Goal: Task Accomplishment & Management: Complete application form

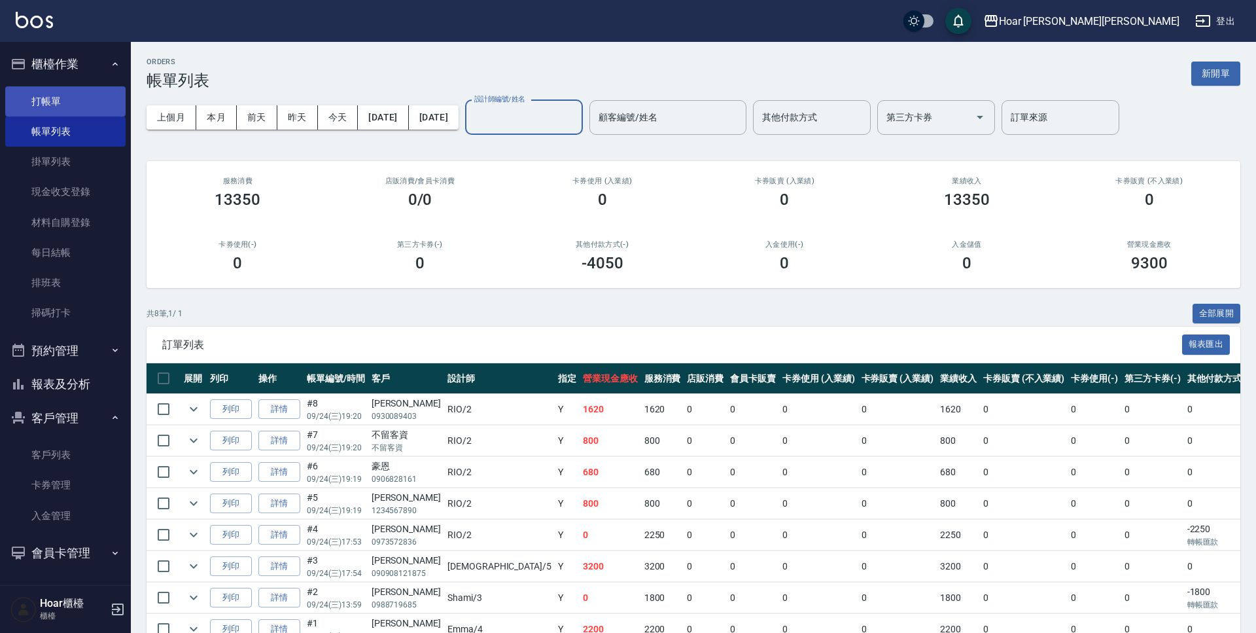
scroll to position [56, 0]
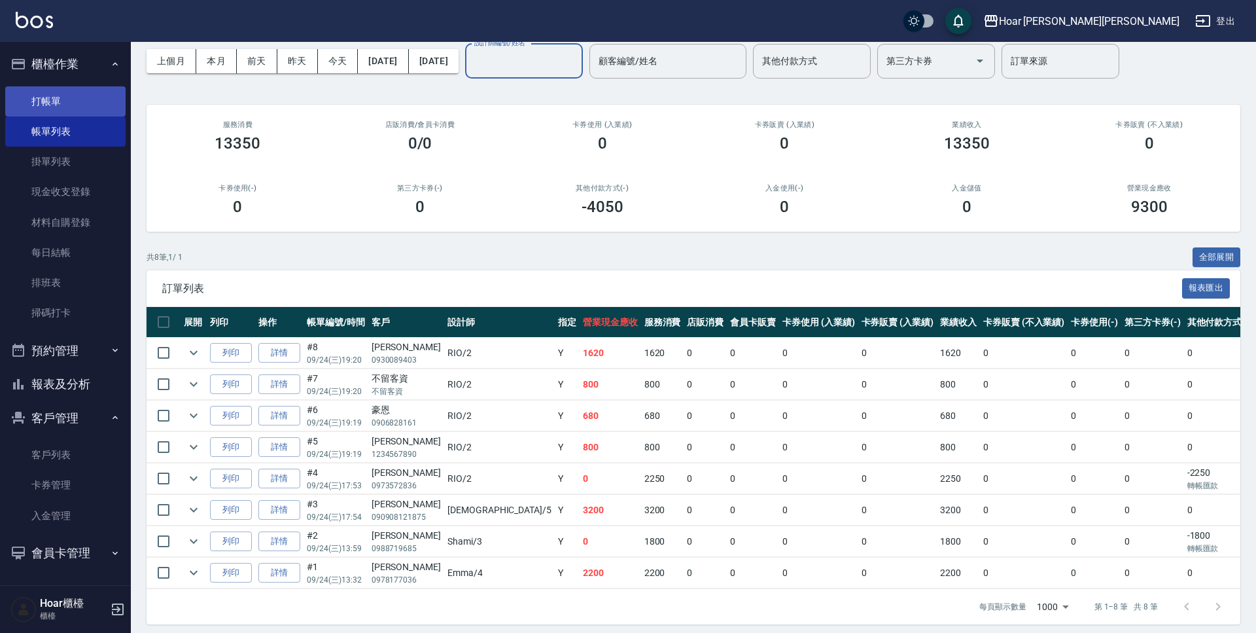
click at [63, 96] on link "打帳單" at bounding box center [65, 101] width 120 height 30
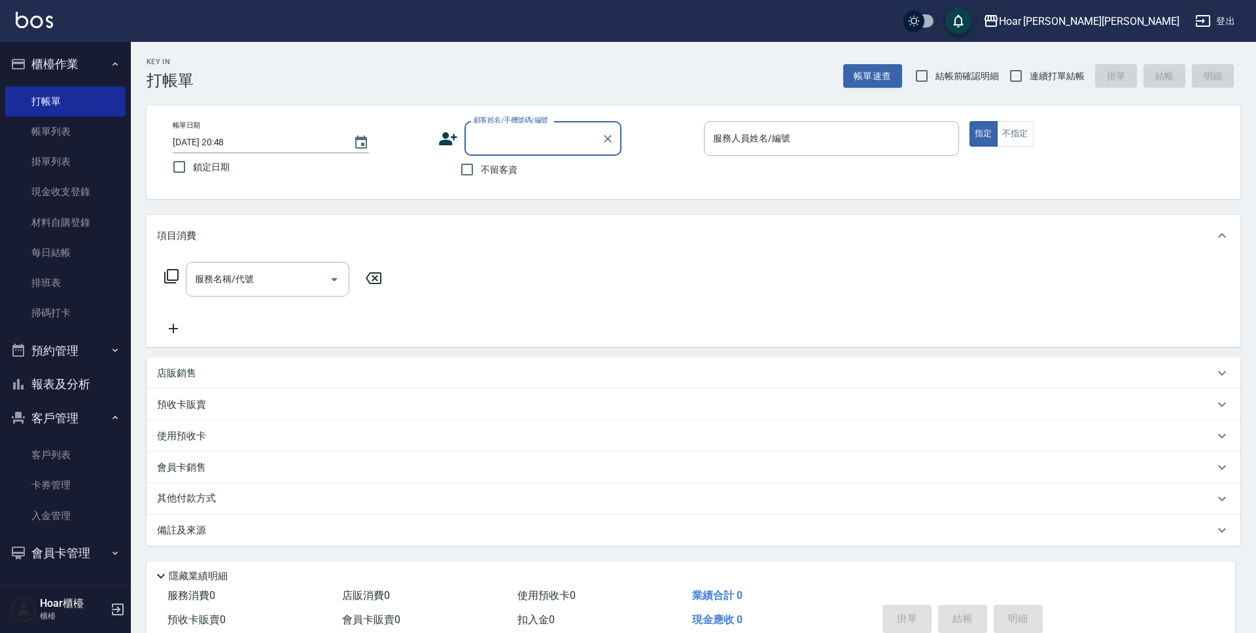
click at [506, 138] on input "顧客姓名/手機號碼/編號" at bounding box center [534, 138] width 126 height 23
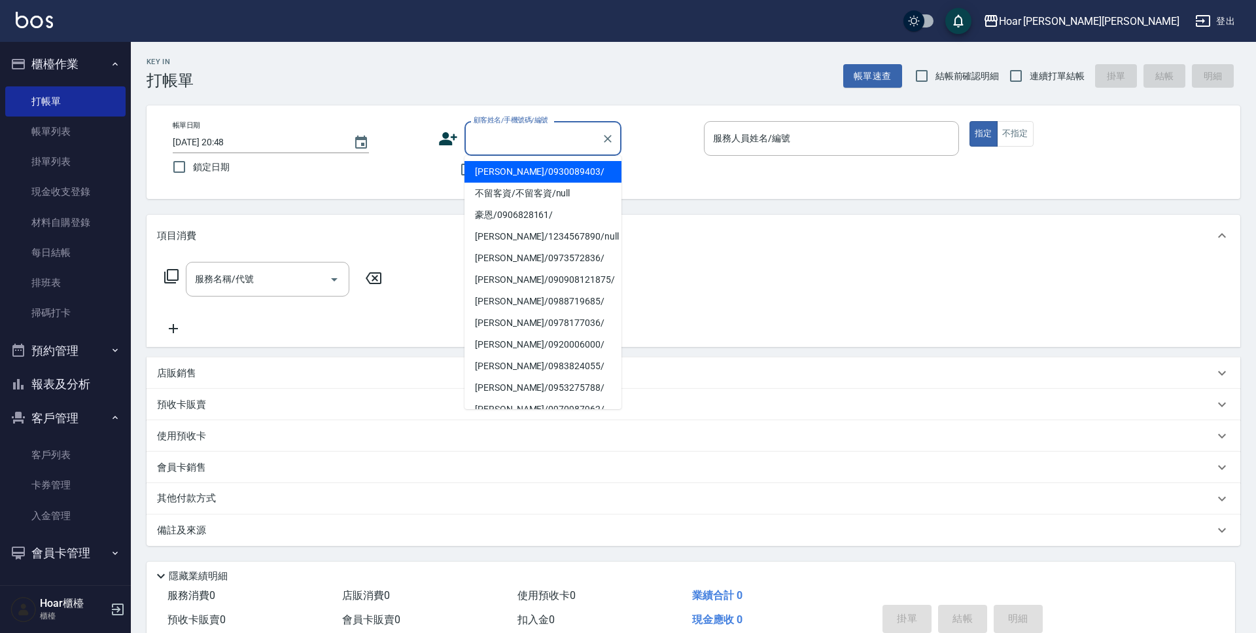
type input "x"
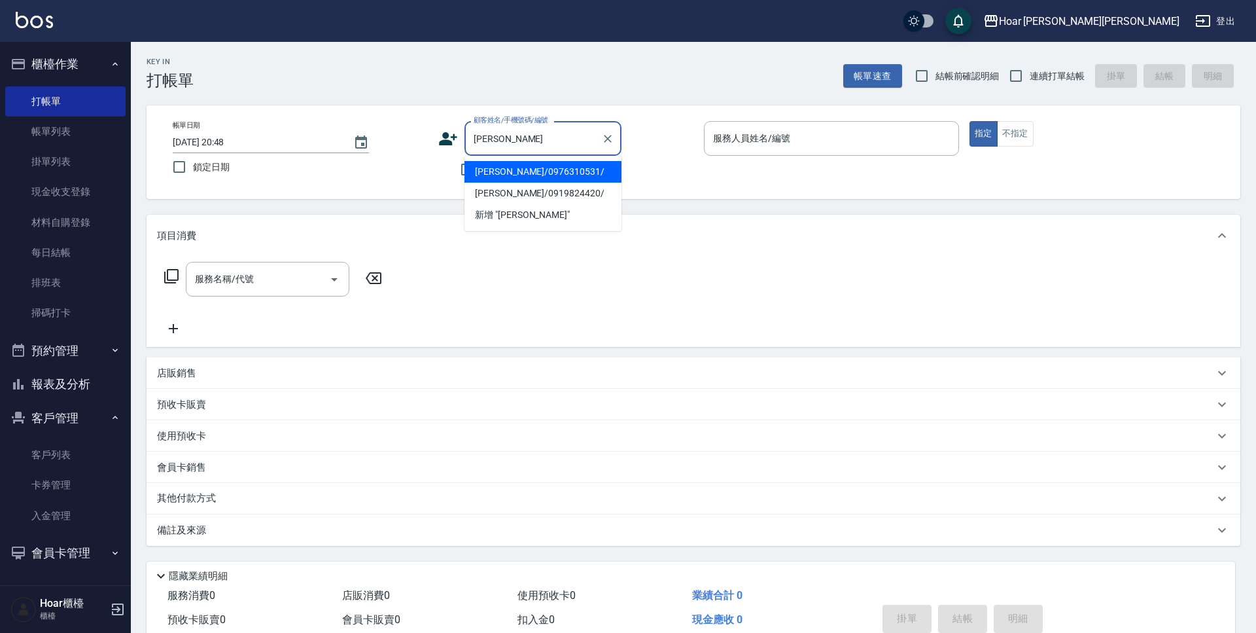
click at [497, 176] on li "[PERSON_NAME]/0976310531/" at bounding box center [543, 172] width 157 height 22
type input "[PERSON_NAME]/0976310531/"
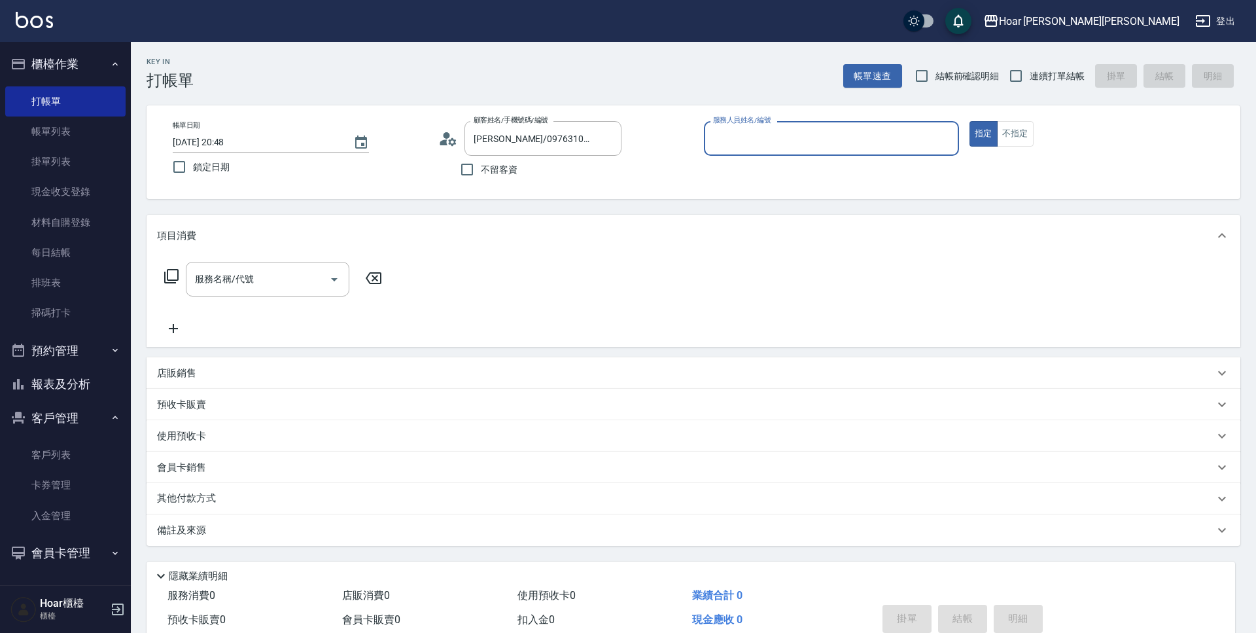
type input "[PERSON_NAME]-4"
click at [295, 283] on input "服務名稱/代號" at bounding box center [258, 279] width 132 height 23
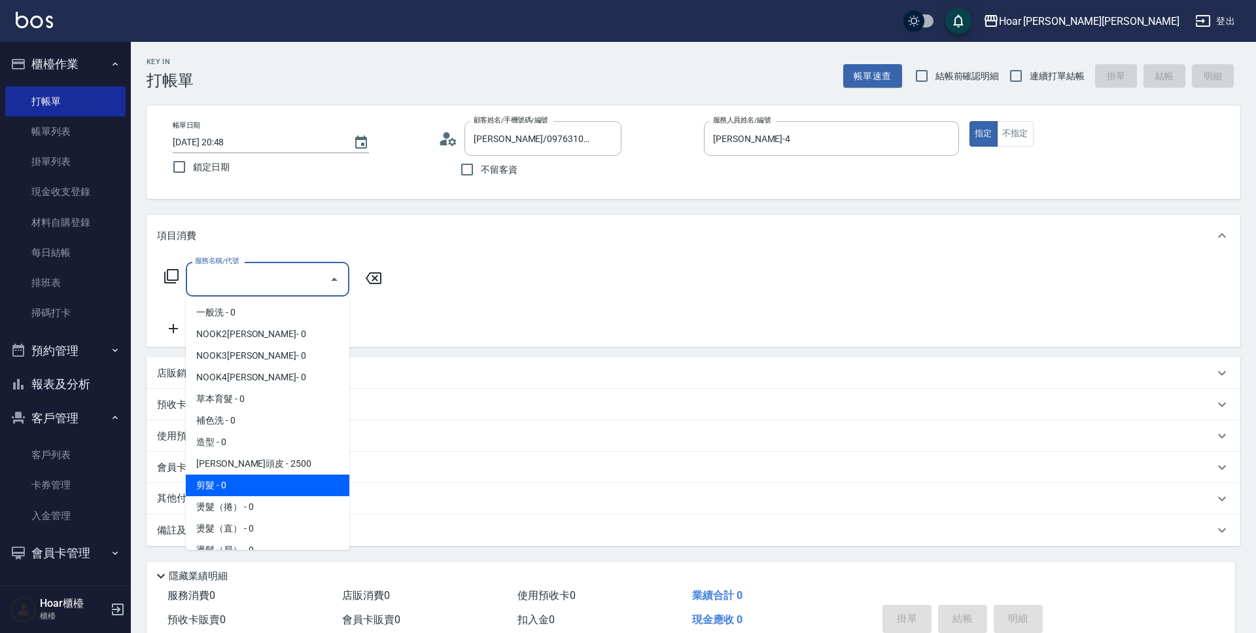
click at [213, 477] on span "剪髮 - 0" at bounding box center [268, 485] width 164 height 22
type input "剪髮(201)"
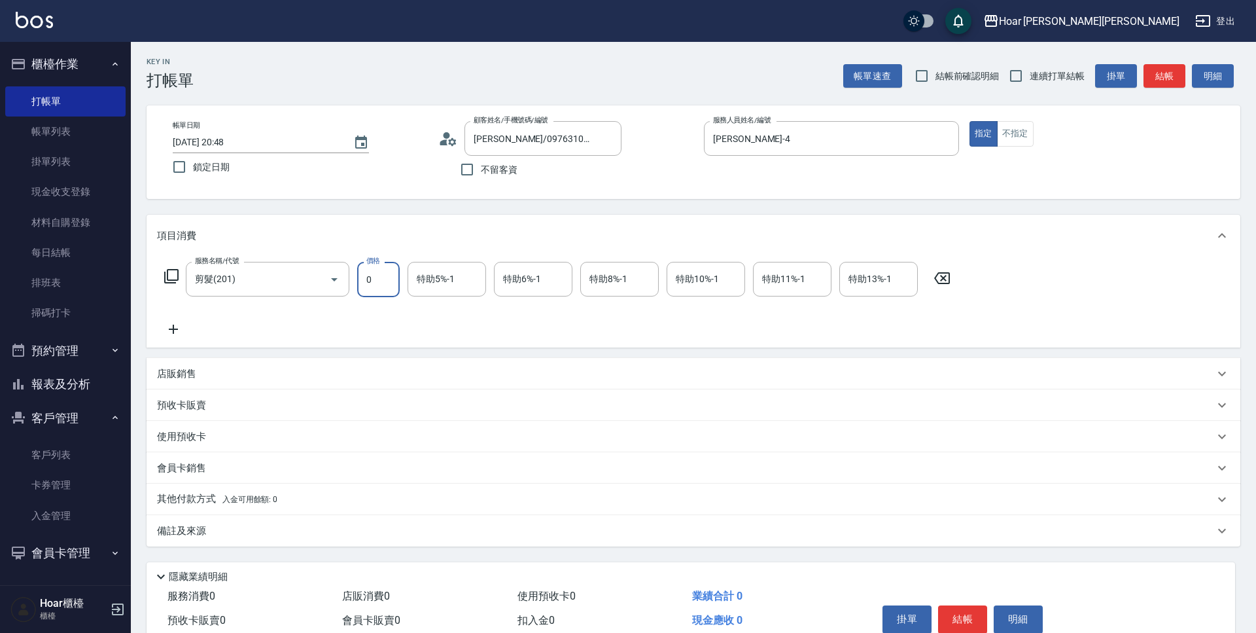
click at [380, 284] on input "0" at bounding box center [378, 279] width 43 height 35
type input "800"
click at [413, 313] on div "服務名稱/代號 剪髮(201) 服務名稱/代號 價格 800 價格 特助5%-1 特助5%-1 特助6%-1 特助6%-1 特助8%-1 特助8%-1 特助1…" at bounding box center [558, 299] width 802 height 75
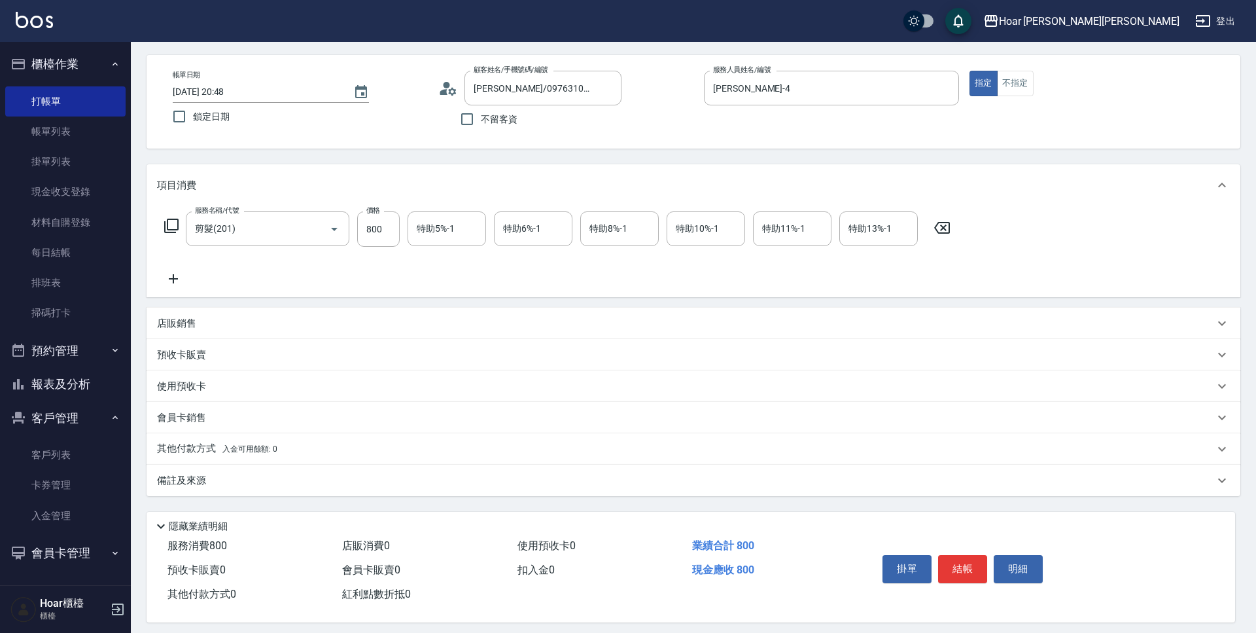
scroll to position [52, 0]
click at [187, 450] on p "其他付款方式 入金可用餘額: 0" at bounding box center [217, 447] width 120 height 14
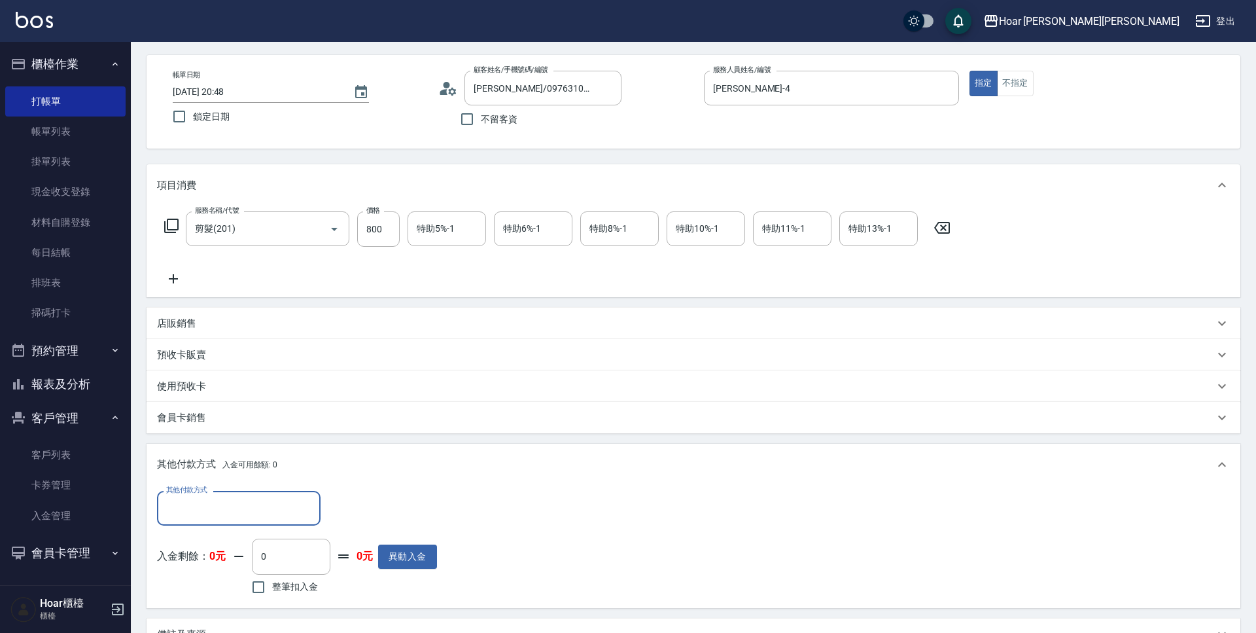
scroll to position [0, 0]
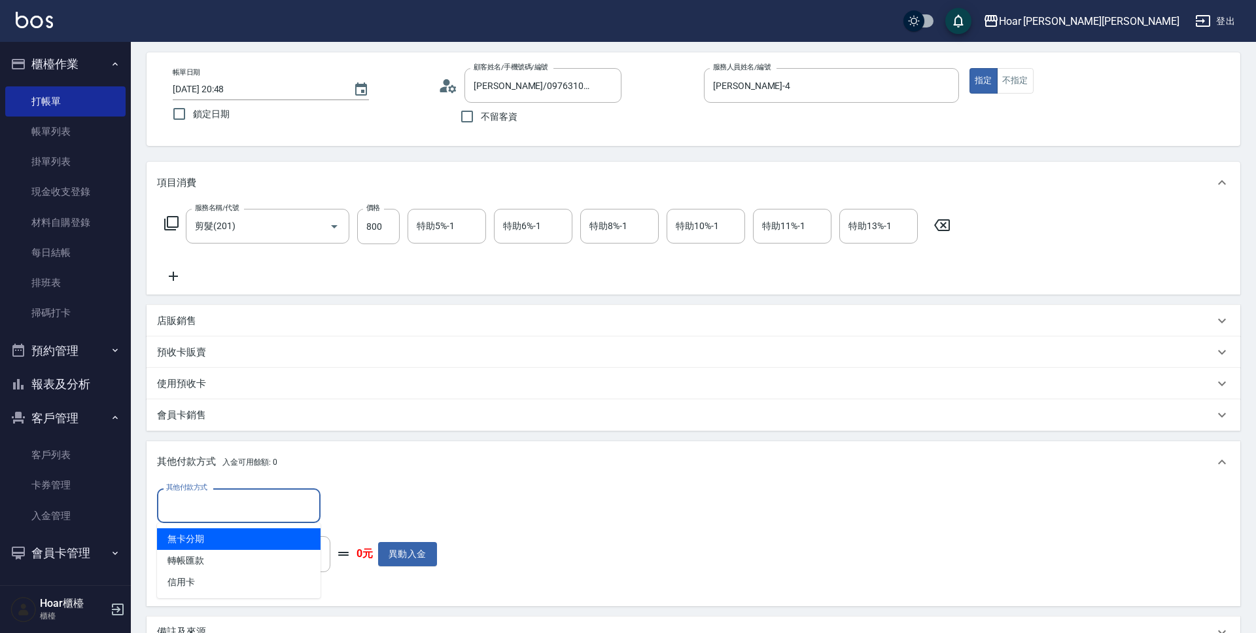
click at [205, 497] on input "其他付款方式" at bounding box center [239, 505] width 152 height 23
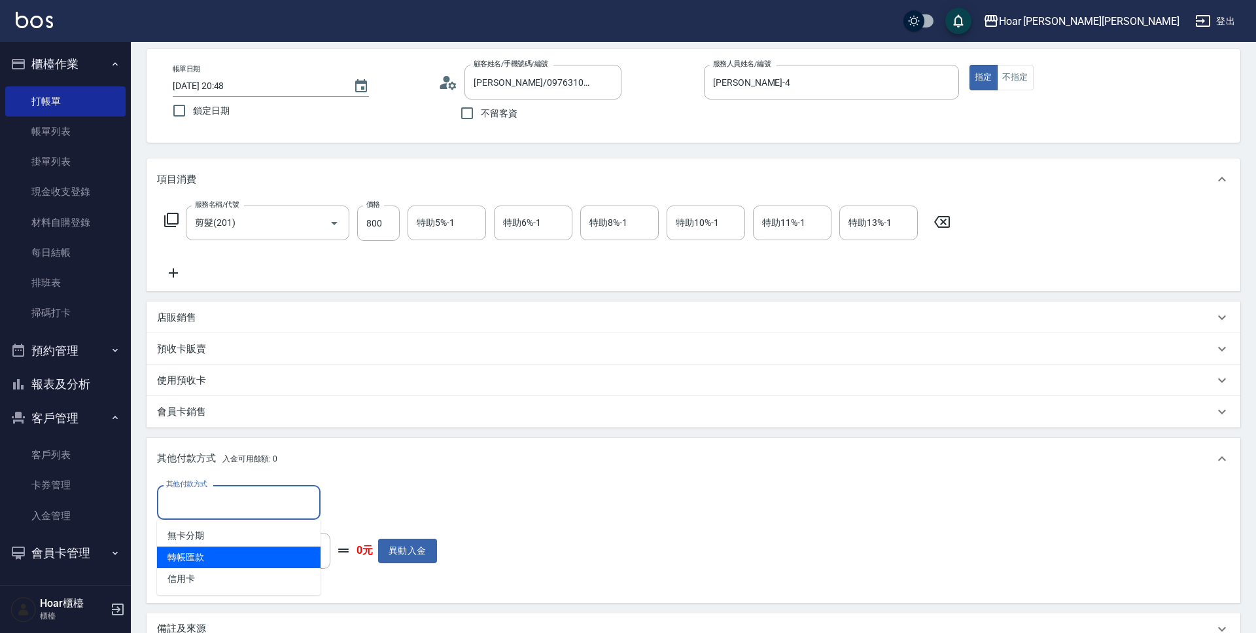
click at [205, 561] on span "轉帳匯款" at bounding box center [239, 557] width 164 height 22
type input "轉帳匯款"
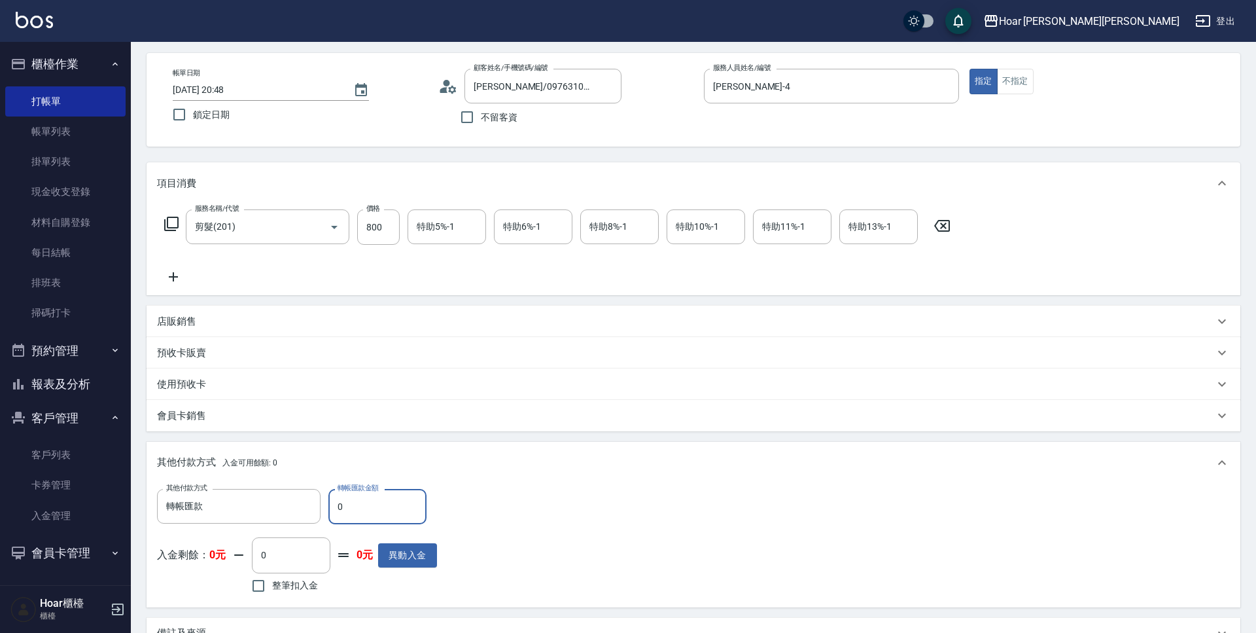
click at [351, 514] on input "0" at bounding box center [378, 506] width 98 height 35
click at [338, 515] on input "0" at bounding box center [378, 507] width 98 height 35
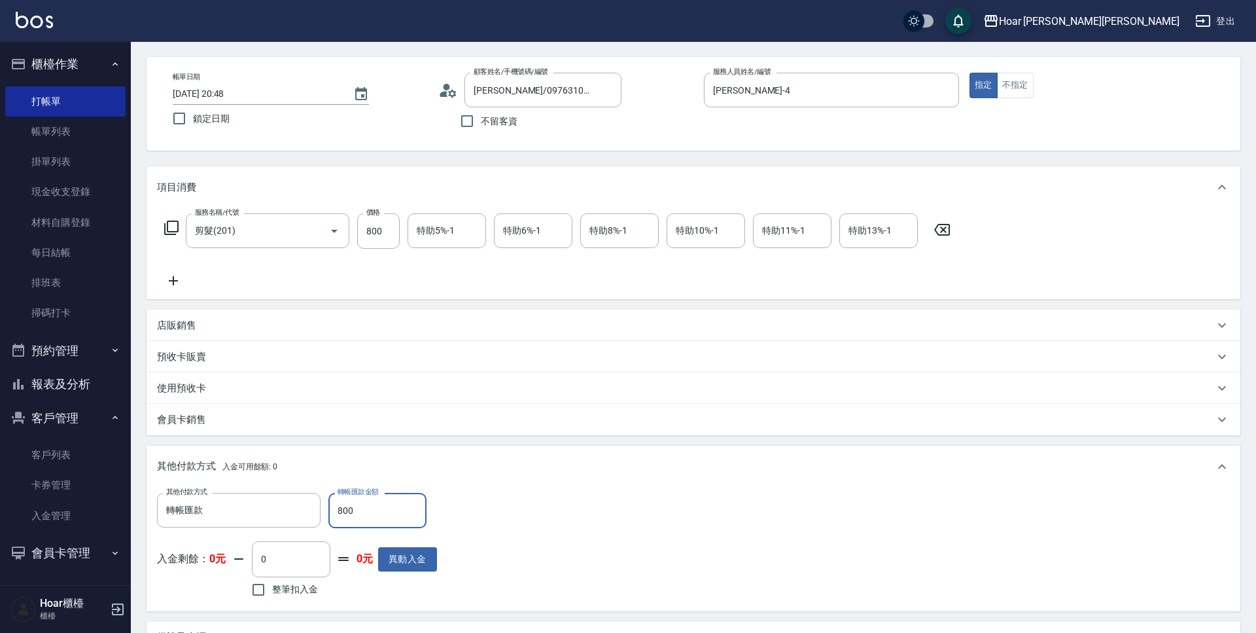
type input "800"
click at [508, 516] on div "其他付款方式 轉帳匯款 其他付款方式 轉帳匯款金額 800 轉帳匯款金額 入金剩餘： 0元 0 ​ 整筆扣入金 0元 異動入金" at bounding box center [693, 546] width 1073 height 107
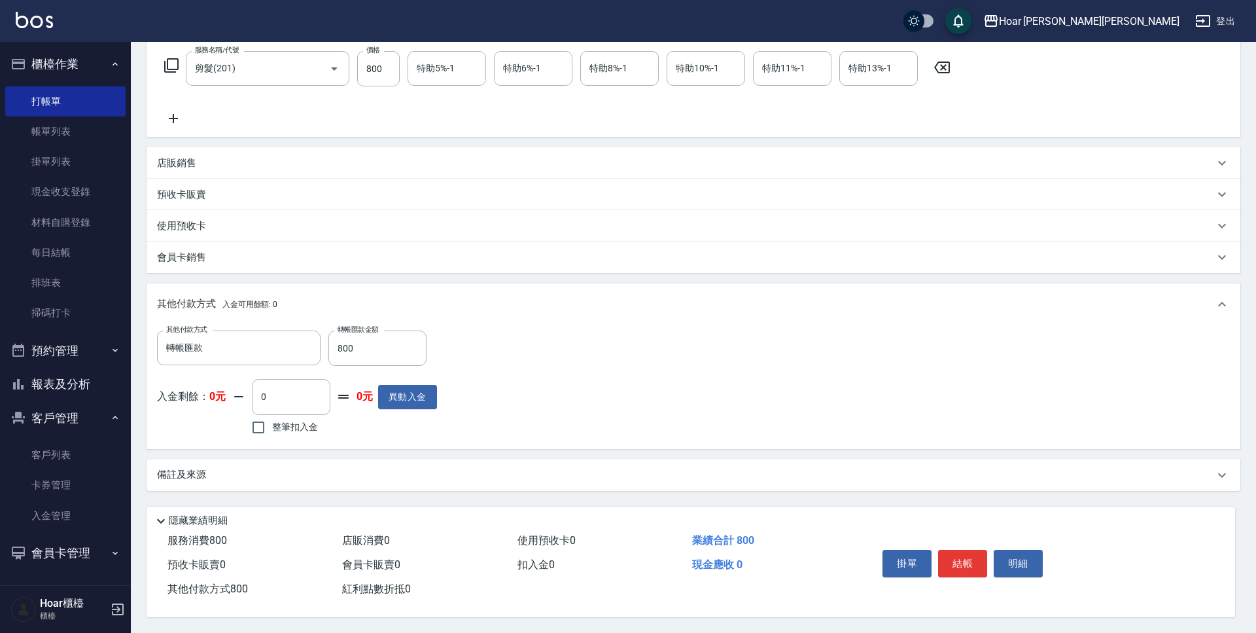
scroll to position [217, 0]
click at [962, 560] on button "結帳" at bounding box center [962, 563] width 49 height 27
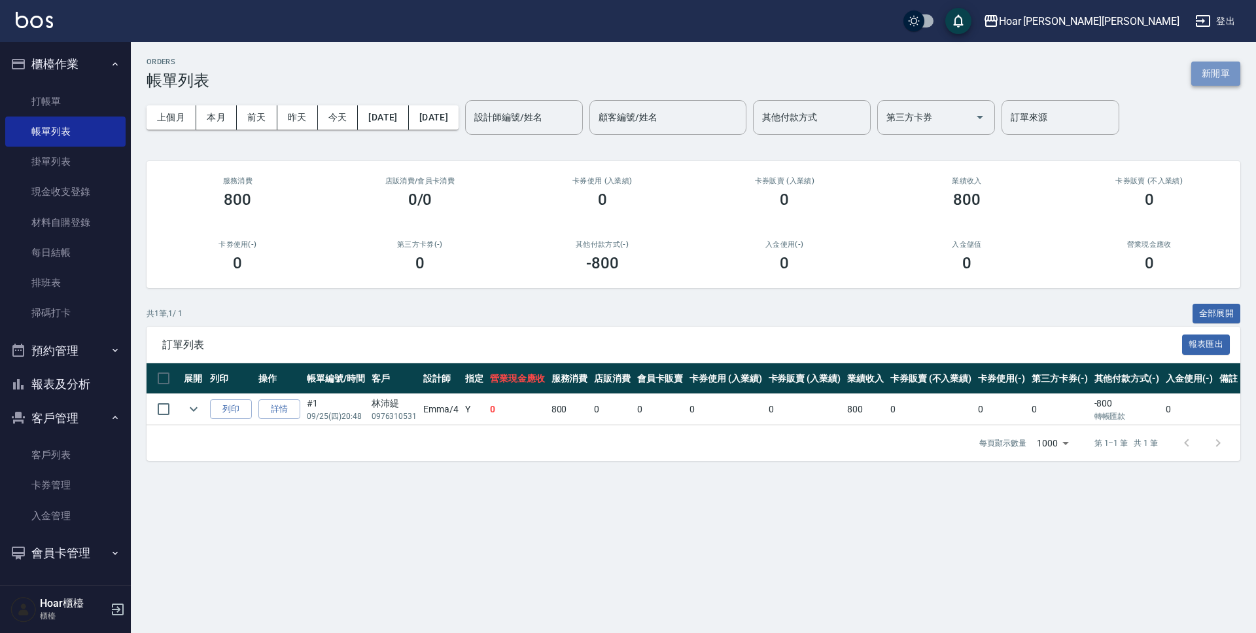
click at [1213, 77] on button "新開單" at bounding box center [1216, 74] width 49 height 24
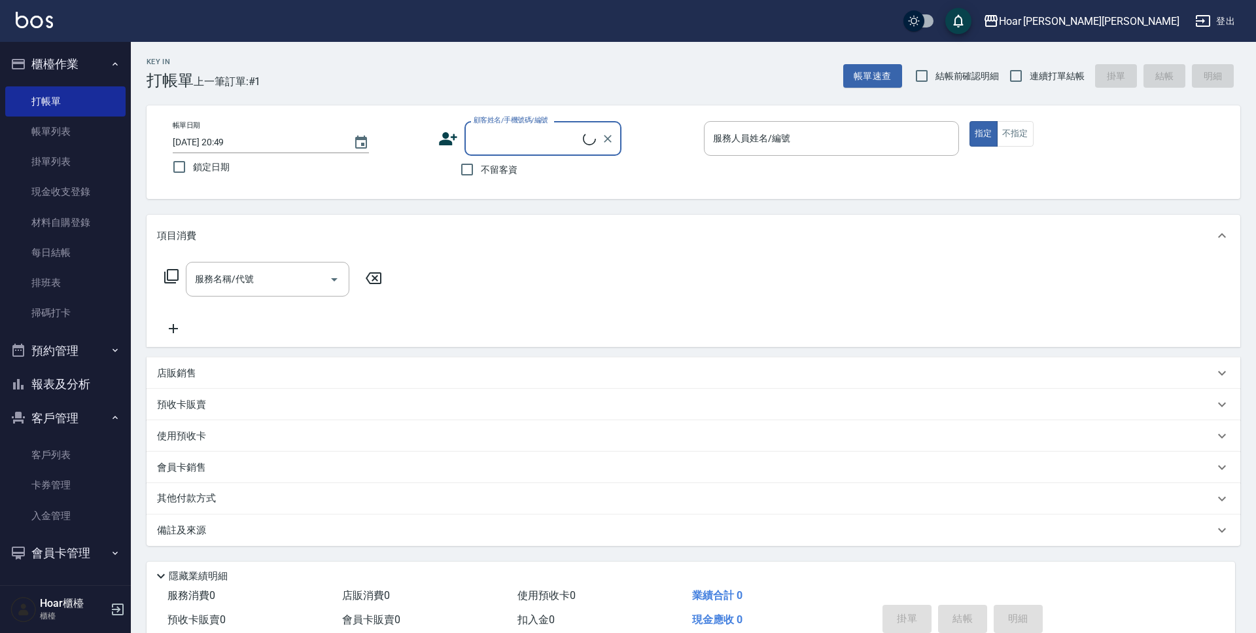
scroll to position [1, 0]
click at [505, 148] on input "顧客姓名/手機號碼/編號" at bounding box center [534, 138] width 126 height 23
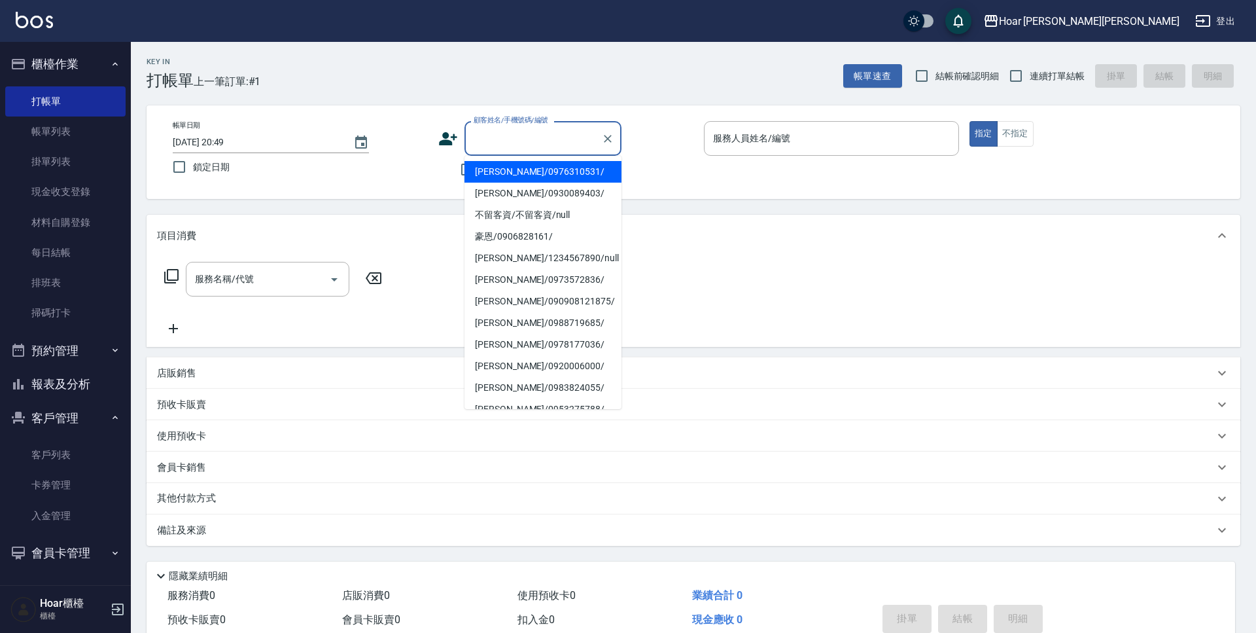
click at [510, 169] on li "[PERSON_NAME]/0976310531/" at bounding box center [543, 172] width 157 height 22
type input "[PERSON_NAME]/0976310531/"
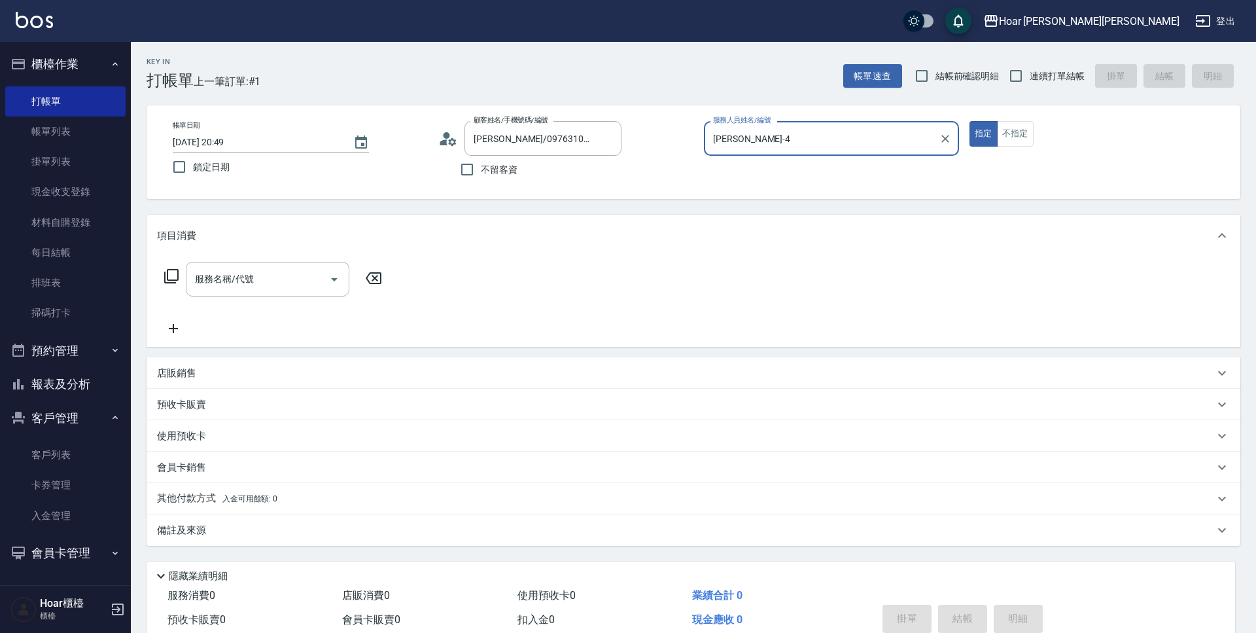
click at [770, 134] on input "[PERSON_NAME]-4" at bounding box center [822, 138] width 224 height 23
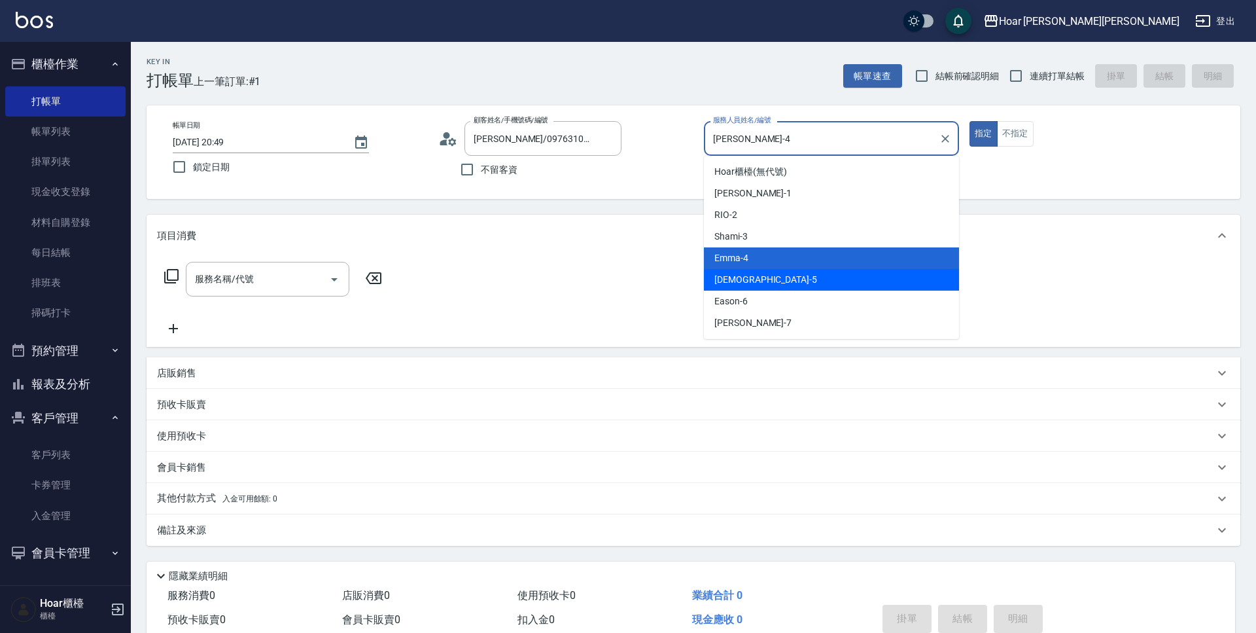
drag, startPoint x: 759, startPoint y: 274, endPoint x: 753, endPoint y: 276, distance: 6.7
click at [759, 274] on div "[DEMOGRAPHIC_DATA] -5" at bounding box center [831, 280] width 255 height 22
type input "[DEMOGRAPHIC_DATA]-5"
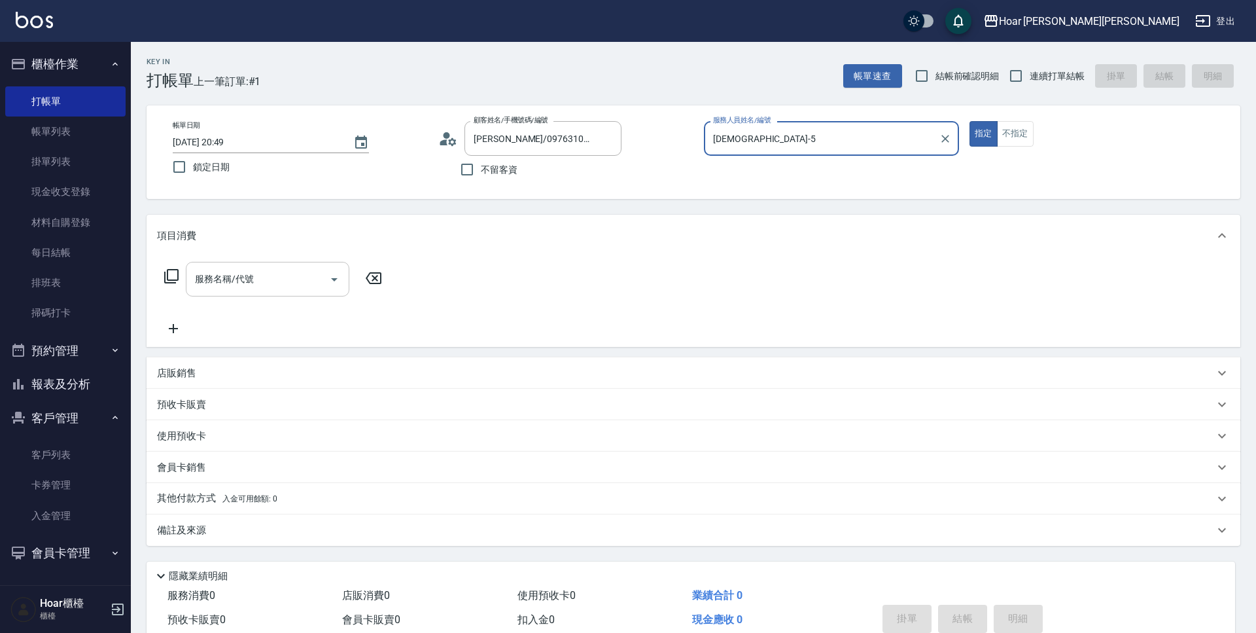
click at [286, 282] on input "服務名稱/代號" at bounding box center [258, 279] width 132 height 23
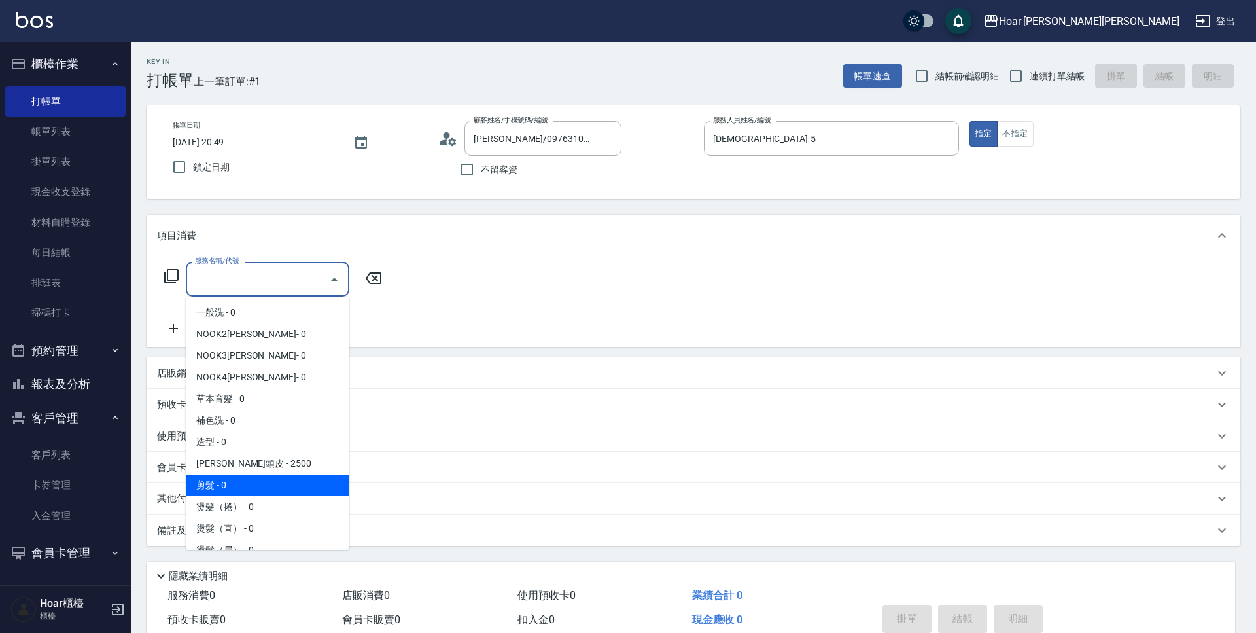
drag, startPoint x: 247, startPoint y: 476, endPoint x: 255, endPoint y: 469, distance: 11.1
click at [247, 476] on span "剪髮 - 0" at bounding box center [268, 485] width 164 height 22
type input "剪髮(201)"
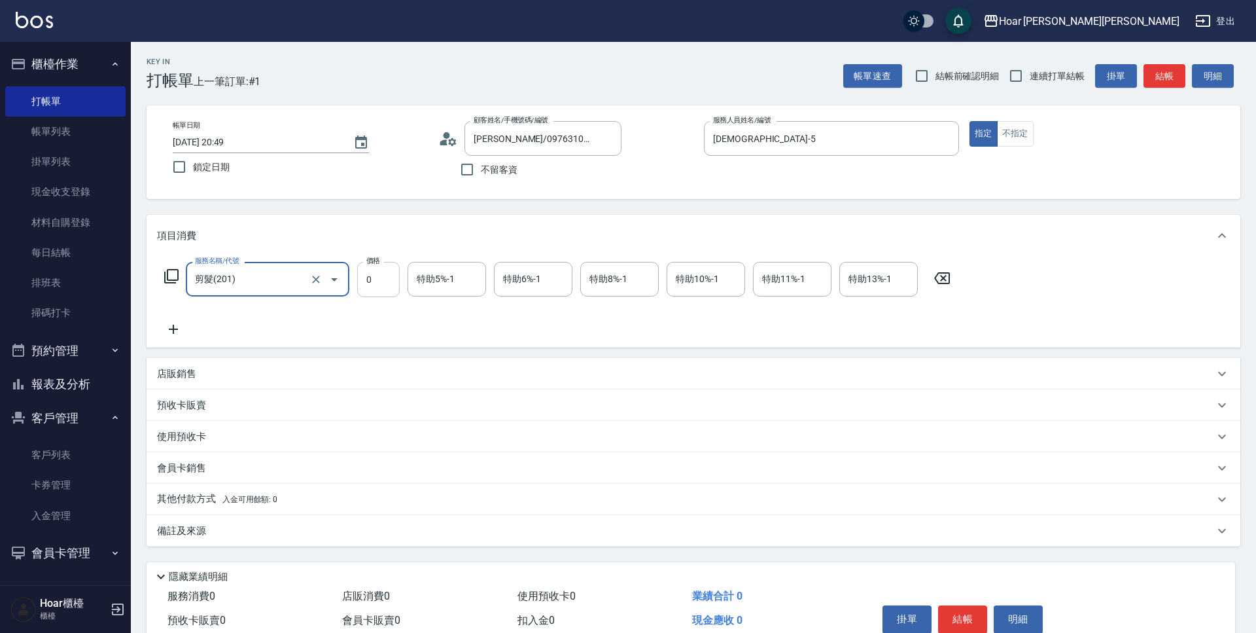
click at [386, 281] on input "0" at bounding box center [378, 279] width 43 height 35
type input "800"
click at [417, 304] on div "服務名稱/代號 剪髮(201) 服務名稱/代號 價格 800 價格 特助5%-1 特助5%-1 特助6%-1 特助6%-1 特助8%-1 特助8%-1 特助1…" at bounding box center [558, 299] width 802 height 75
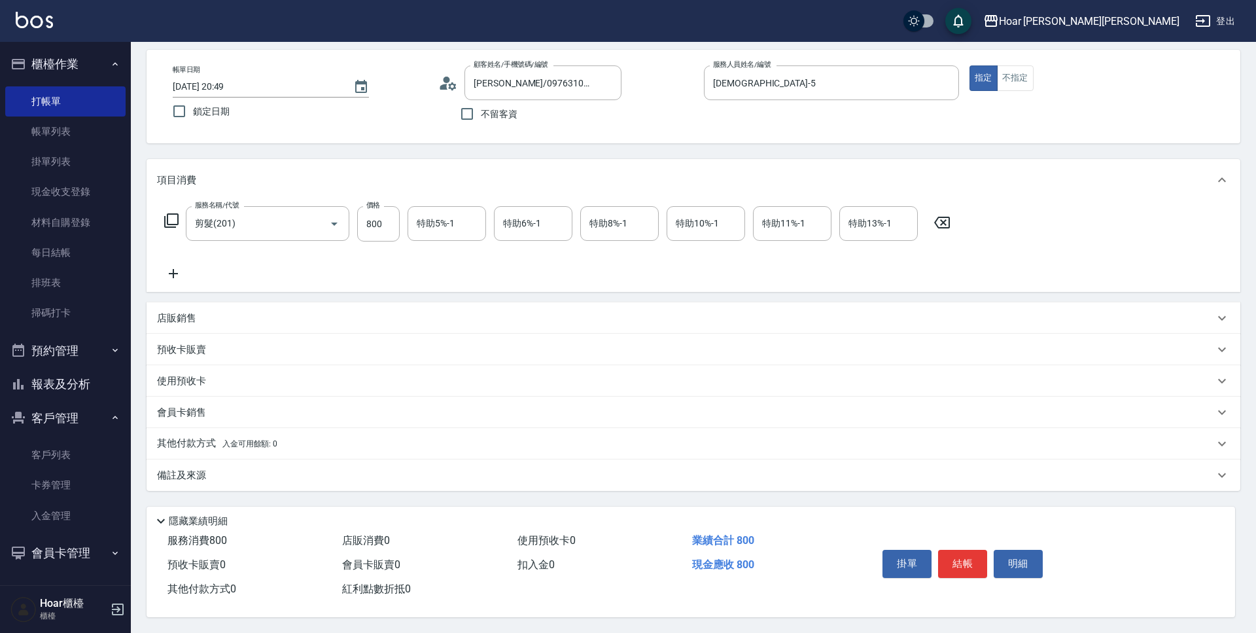
click at [173, 443] on p "其他付款方式 入金可用餘額: 0" at bounding box center [217, 443] width 120 height 14
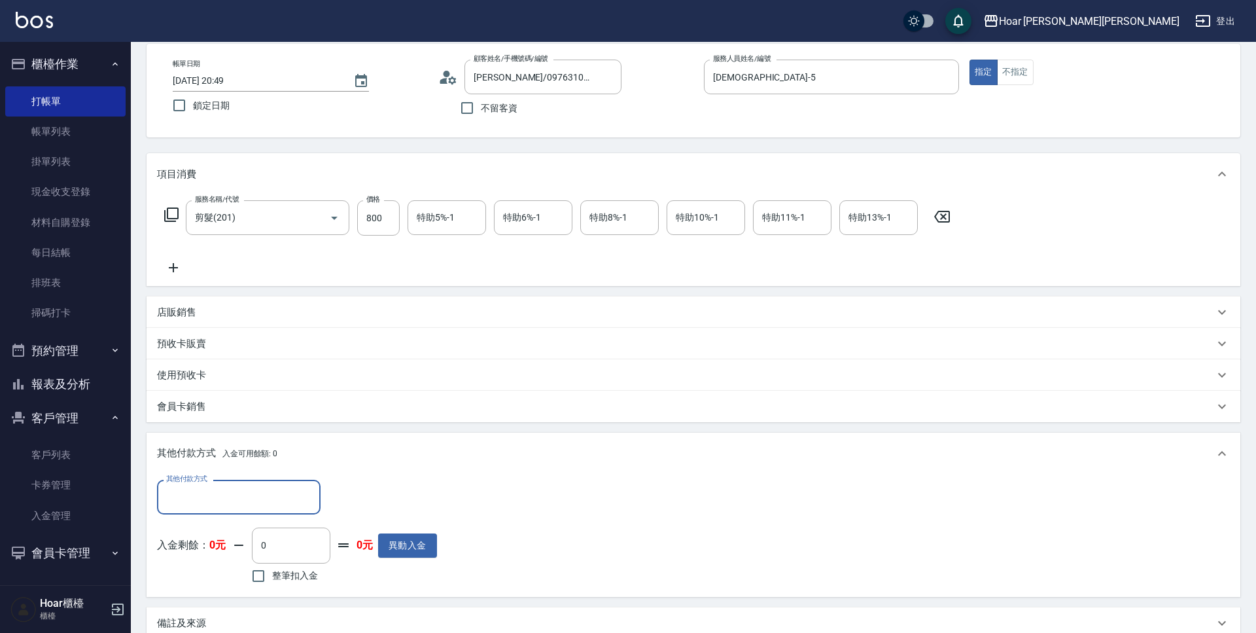
scroll to position [0, 0]
click at [205, 482] on label "其他付款方式" at bounding box center [186, 479] width 41 height 10
click at [205, 486] on input "其他付款方式" at bounding box center [239, 497] width 152 height 23
click at [206, 488] on input "其他付款方式" at bounding box center [239, 497] width 152 height 23
click at [222, 554] on span "轉帳匯款" at bounding box center [239, 552] width 164 height 22
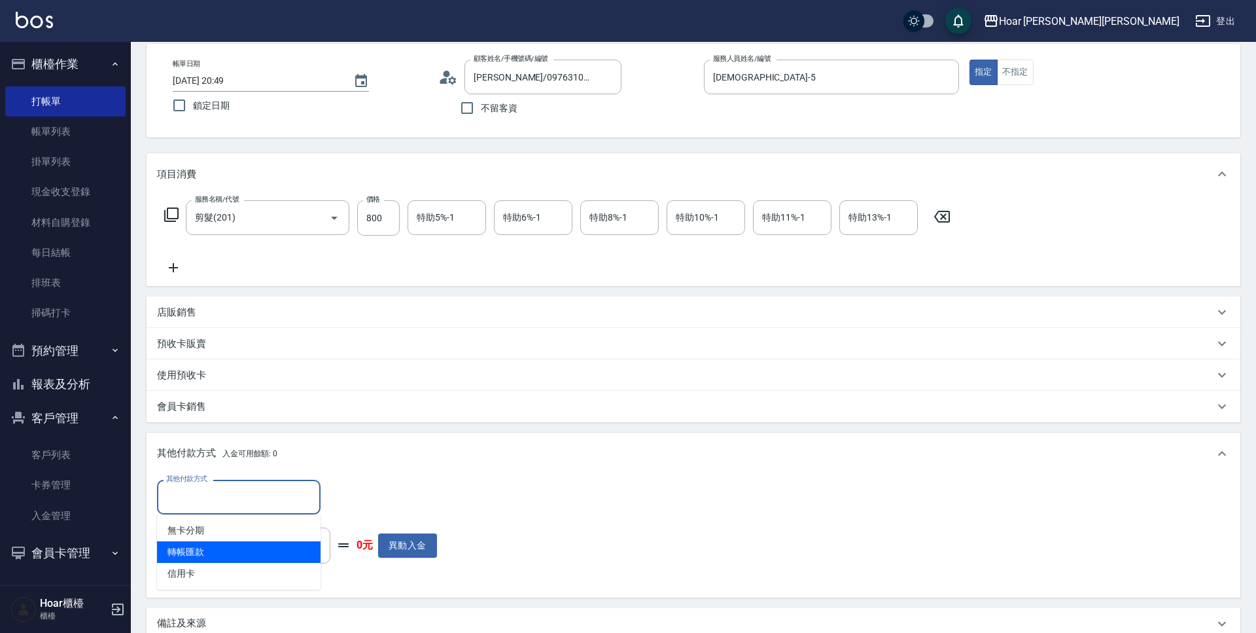
type input "轉帳匯款"
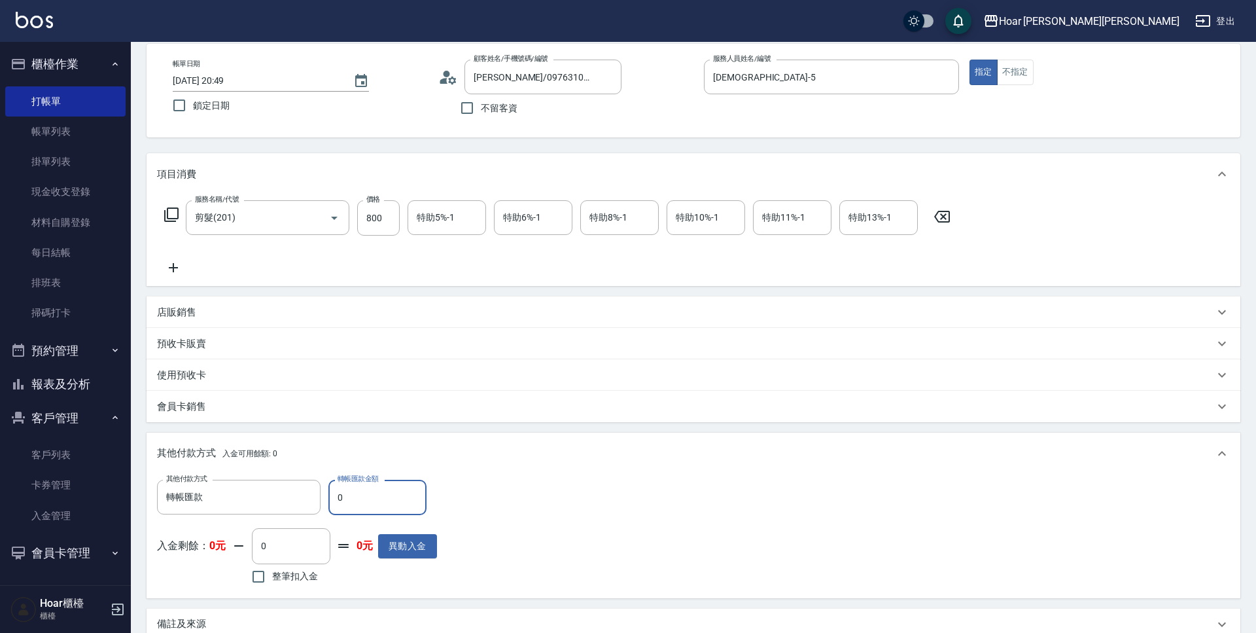
click at [344, 505] on input "0" at bounding box center [378, 497] width 98 height 35
type input "800"
click at [552, 509] on div "其他付款方式 轉帳匯款 其他付款方式 轉帳匯款金額 800 轉帳匯款金額 入金剩餘： 0元 0 ​ 整筆扣入金 0元 異動入金" at bounding box center [693, 533] width 1073 height 107
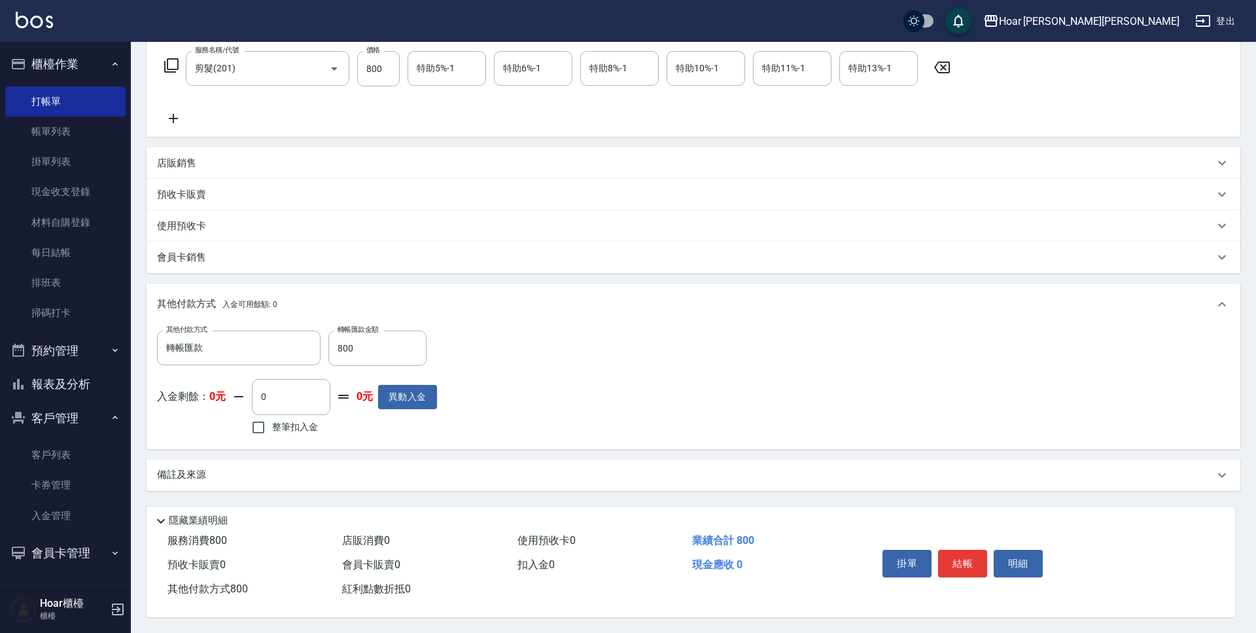
click at [976, 555] on button "結帳" at bounding box center [962, 563] width 49 height 27
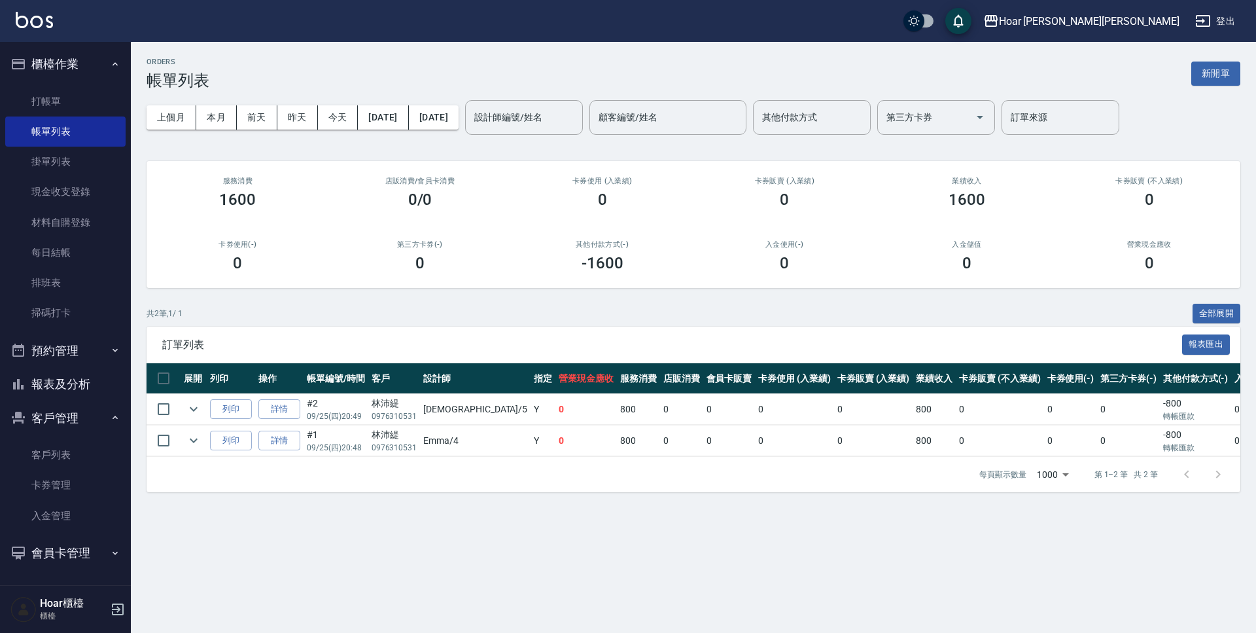
click at [457, 355] on div "訂單列表 報表匯出" at bounding box center [694, 345] width 1094 height 36
click at [469, 325] on div "共 2 筆, 1 / 1 全部展開 訂單列表 報表匯出 展開 列印 操作 帳單編號/時間 客戶 設計師 指定 營業現金應收 服務消費 店販消費 會員卡販賣 卡…" at bounding box center [694, 398] width 1094 height 189
